Goal: Book appointment/travel/reservation

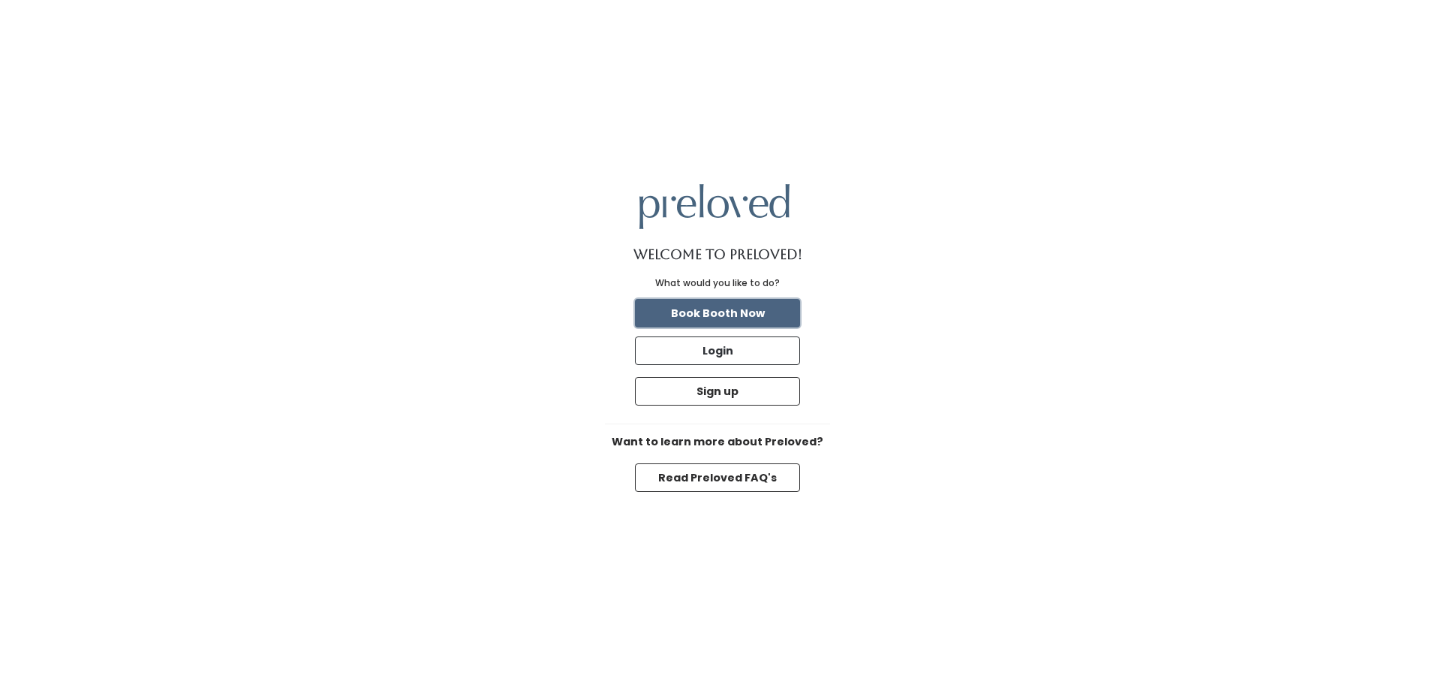
click at [772, 315] on button "Book Booth Now" at bounding box center [717, 313] width 165 height 29
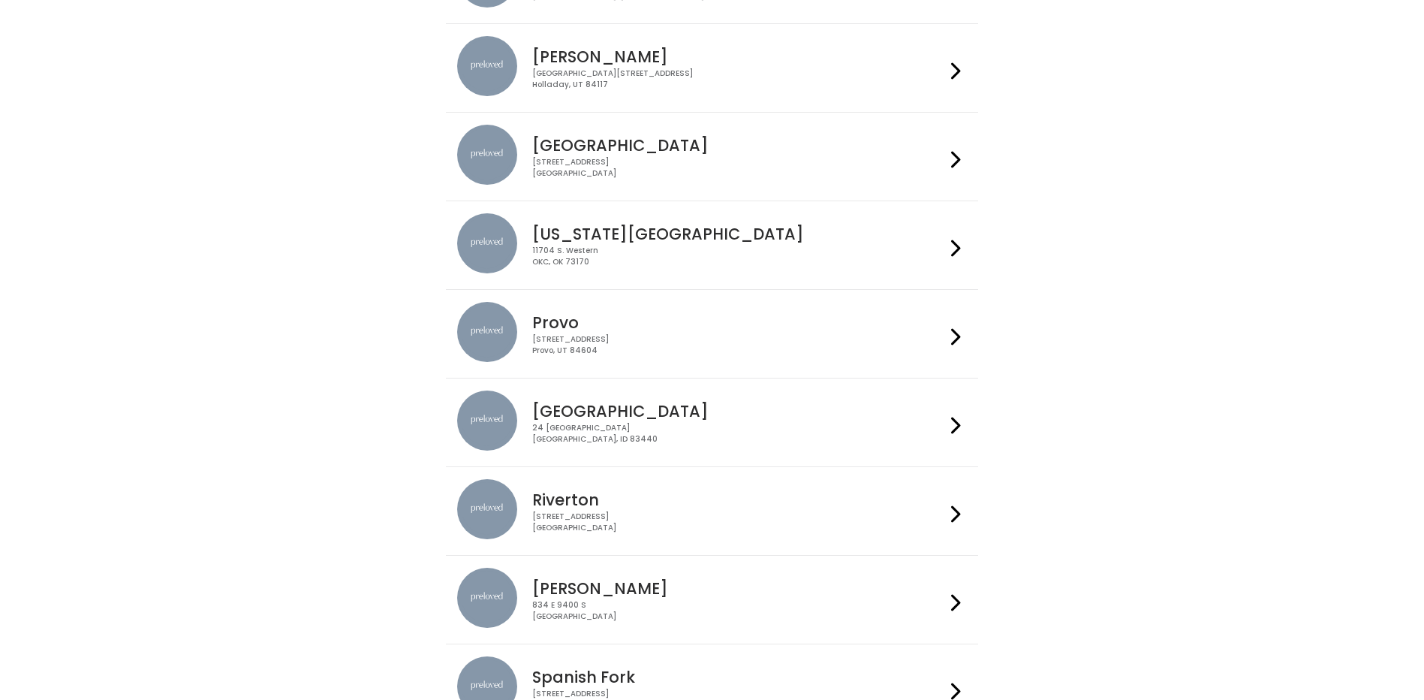
scroll to position [438, 0]
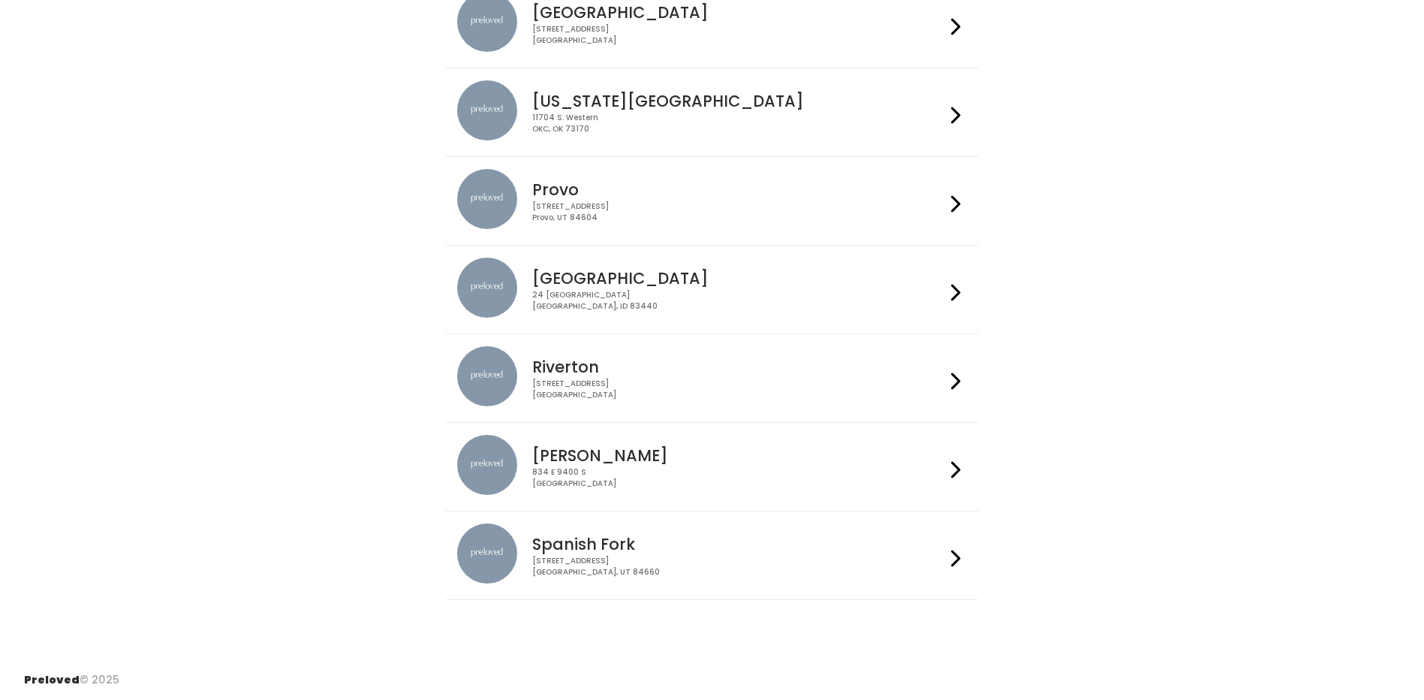
click at [614, 449] on h4 "Sandy" at bounding box center [738, 455] width 413 height 17
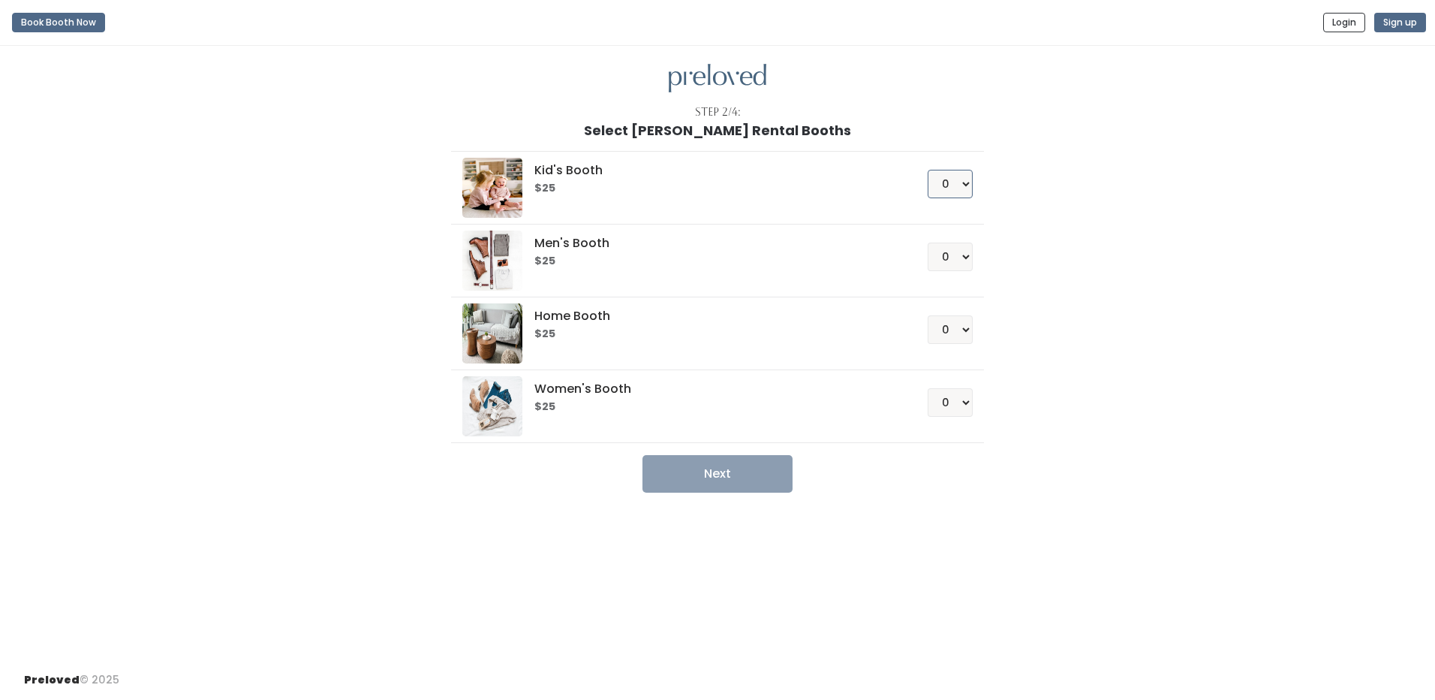
click at [959, 188] on select "0 1 2 3 4" at bounding box center [950, 184] width 45 height 29
select select "1"
click at [928, 170] on select "0 1 2 3 4" at bounding box center [950, 184] width 45 height 29
click at [739, 480] on button "Next" at bounding box center [718, 474] width 150 height 38
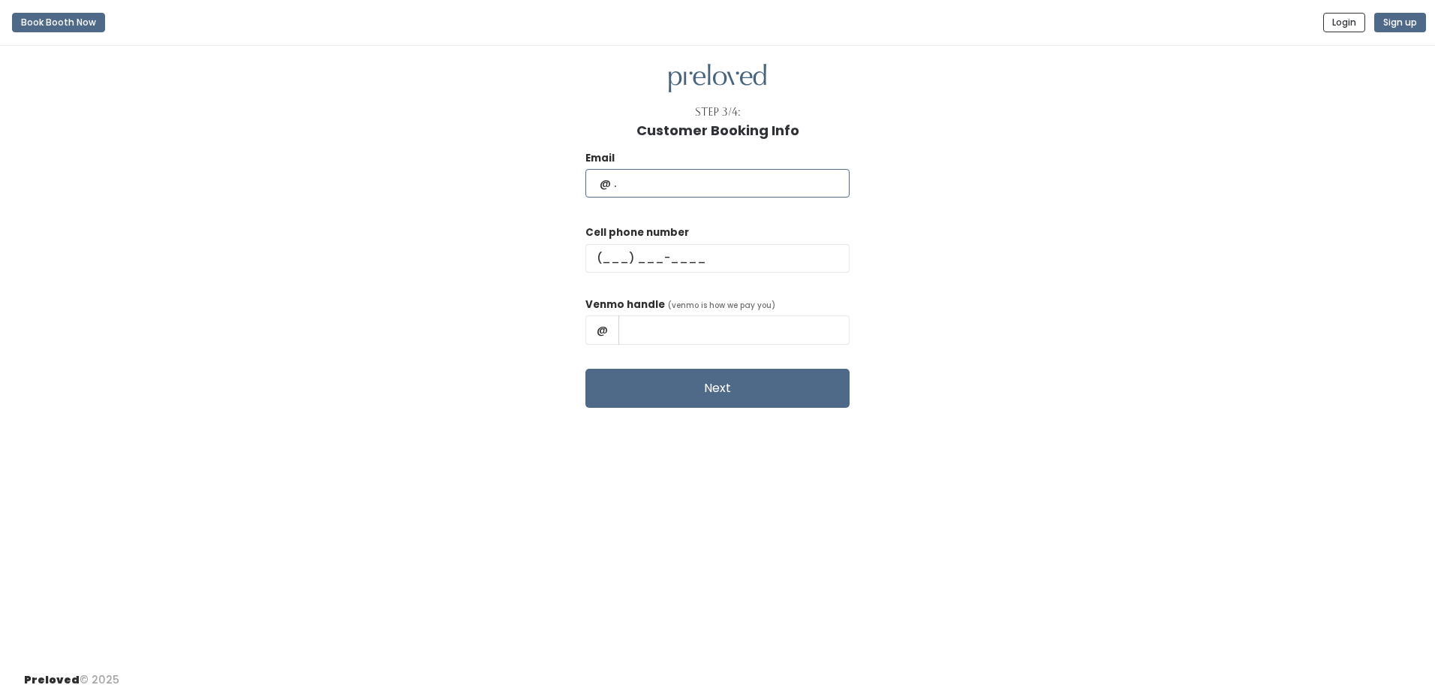
click at [636, 188] on input "text" at bounding box center [718, 183] width 264 height 29
type input "amaliavshaw@gmail.com"
click at [643, 256] on input "text" at bounding box center [718, 258] width 264 height 29
click at [644, 258] on input "text" at bounding box center [718, 258] width 264 height 29
click at [651, 257] on input "text" at bounding box center [718, 258] width 264 height 29
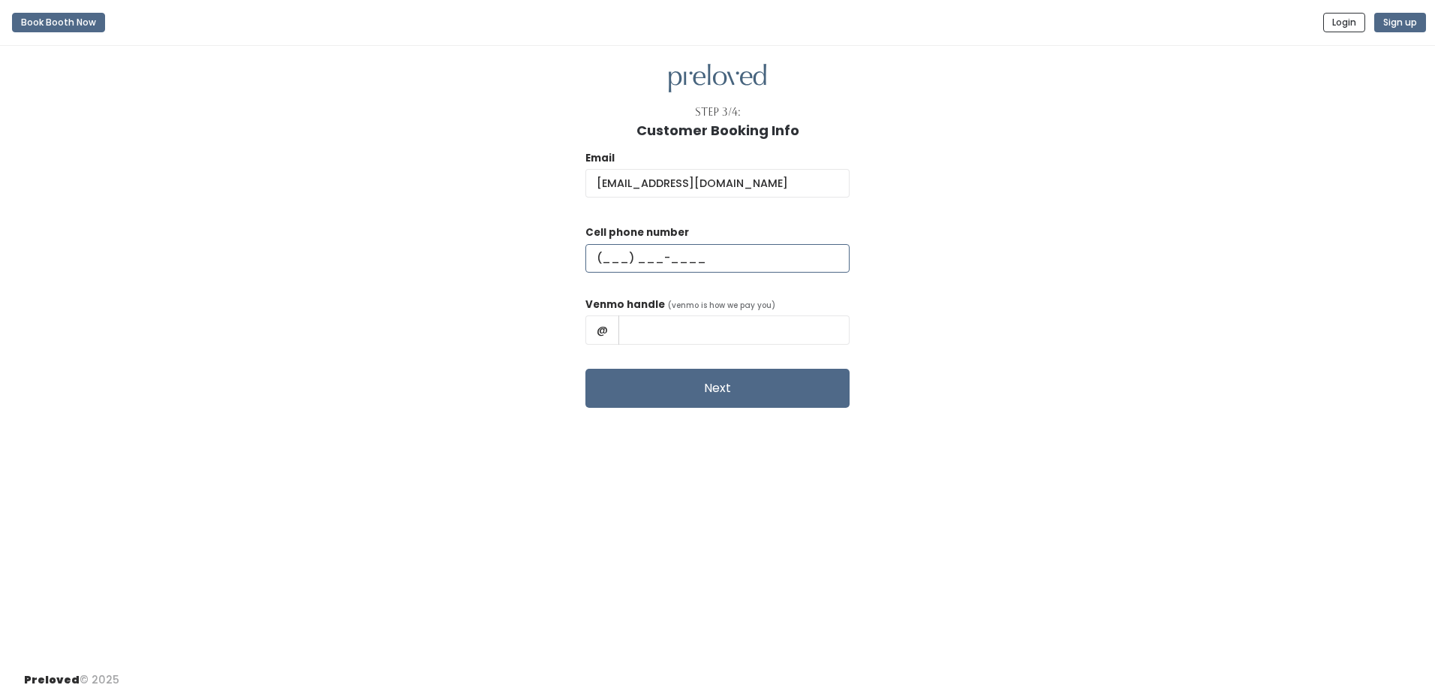
drag, startPoint x: 640, startPoint y: 264, endPoint x: 786, endPoint y: 266, distance: 145.7
click at [786, 266] on input "text" at bounding box center [718, 258] width 264 height 29
type input "(310) 920-5734"
type input "AMALIA-GUTIERREZ"
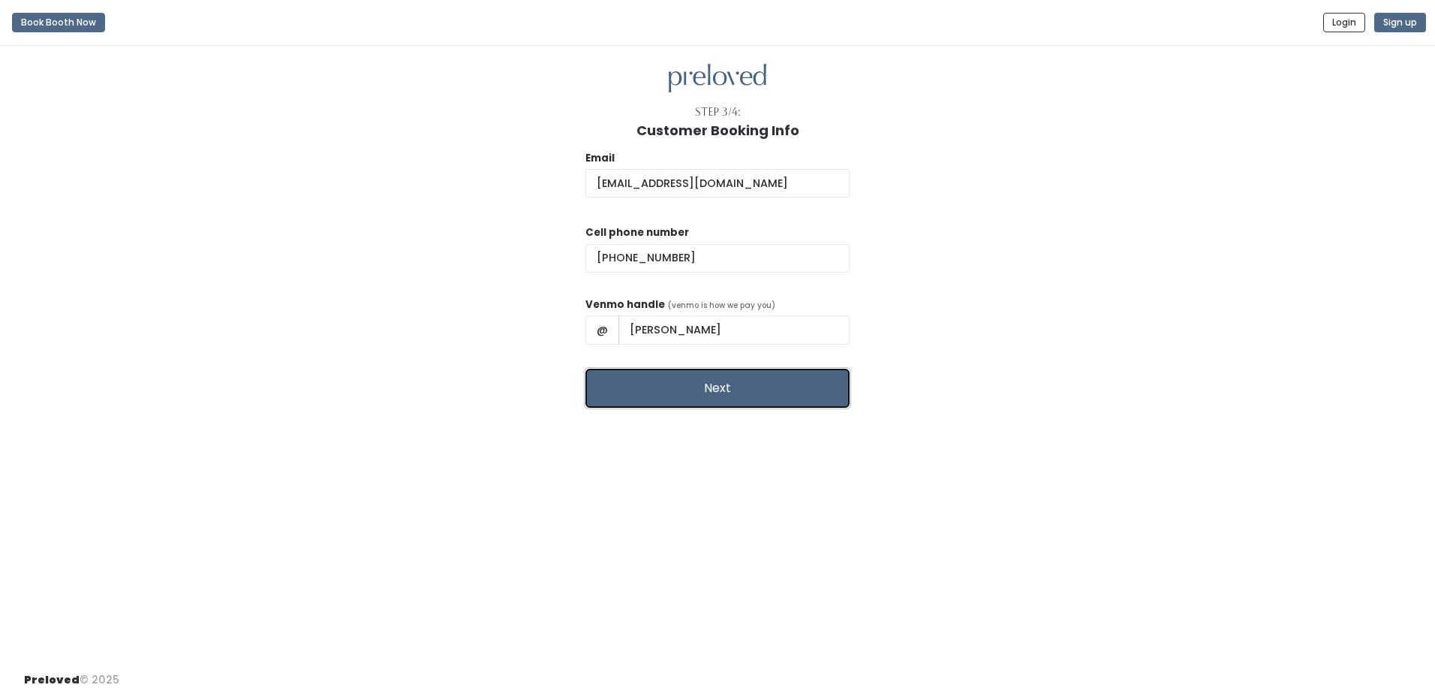
click at [721, 383] on button "Next" at bounding box center [718, 388] width 264 height 39
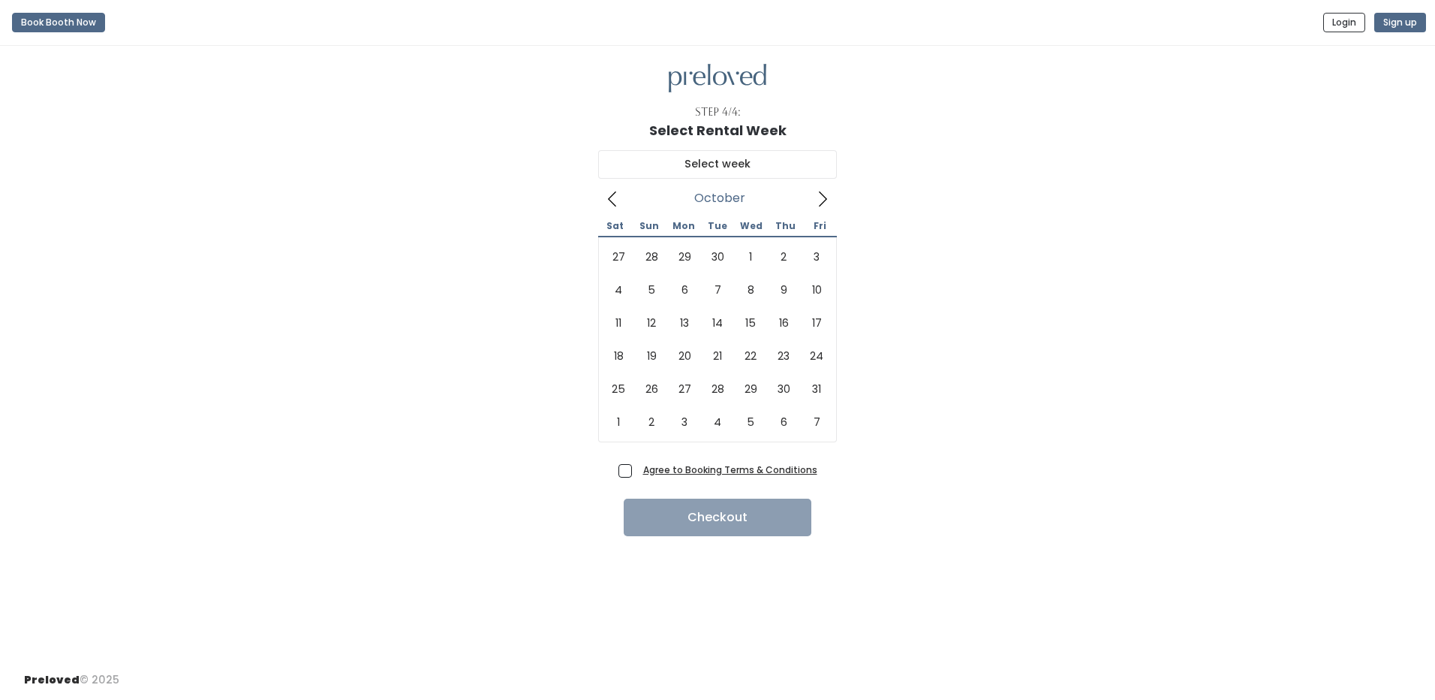
click at [824, 204] on icon at bounding box center [823, 199] width 17 height 17
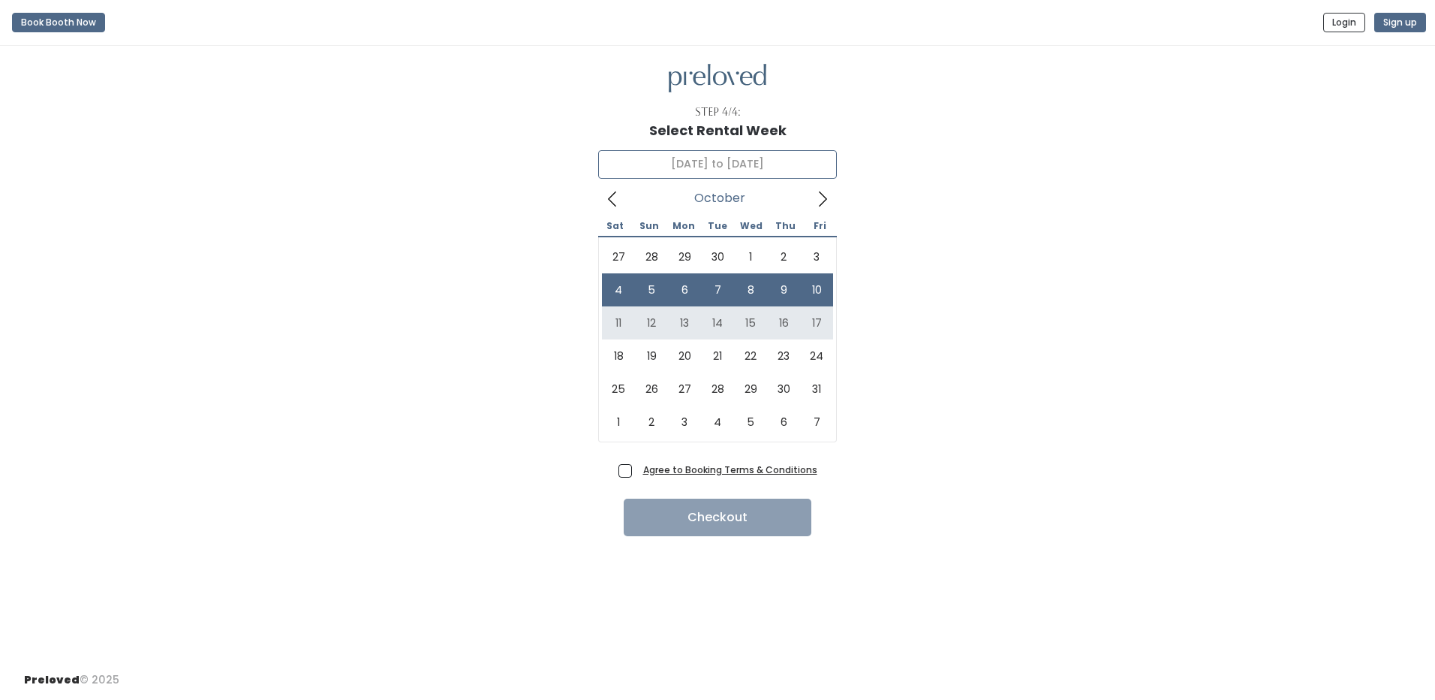
type input "[DATE] to [DATE]"
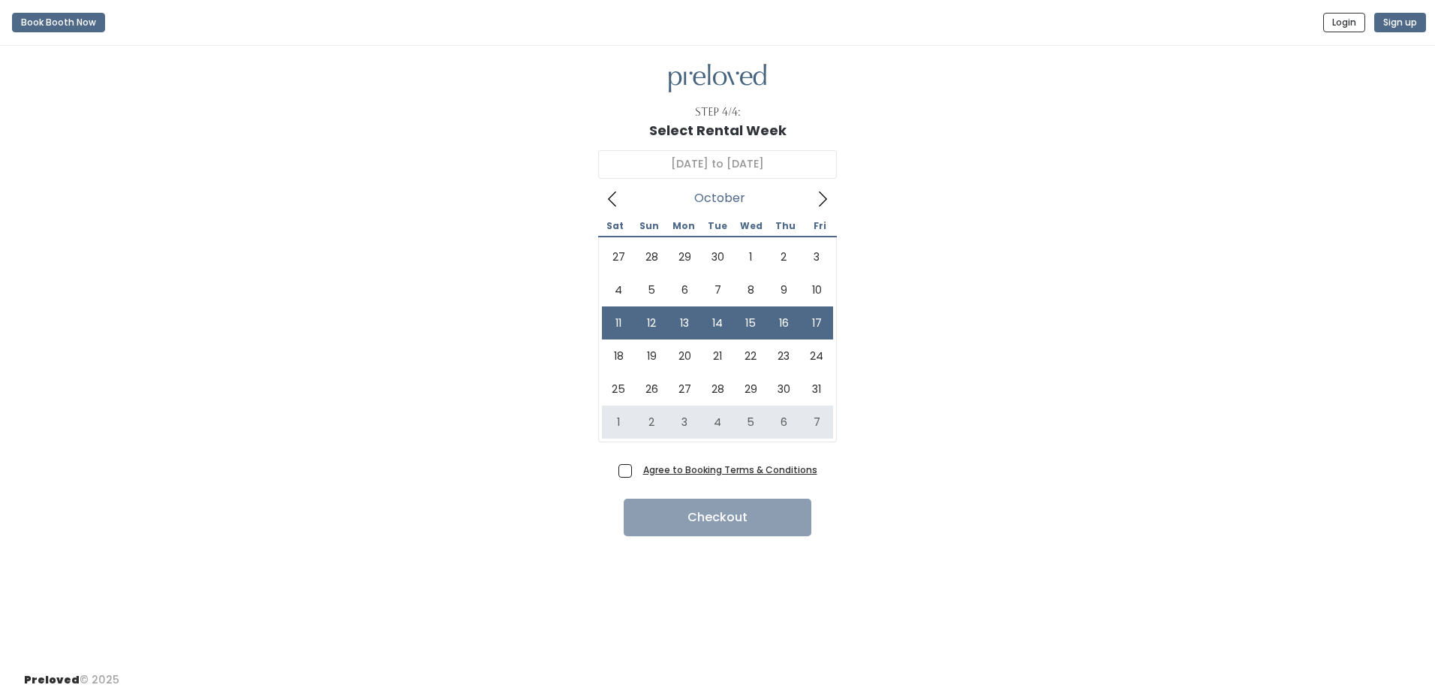
click at [637, 477] on span "Agree to Booking Terms & Conditions" at bounding box center [727, 469] width 180 height 15
click at [637, 471] on input "Agree to Booking Terms & Conditions" at bounding box center [642, 467] width 10 height 10
checkbox input "true"
click at [647, 508] on button "Checkout" at bounding box center [718, 517] width 188 height 38
